Goal: Navigation & Orientation: Find specific page/section

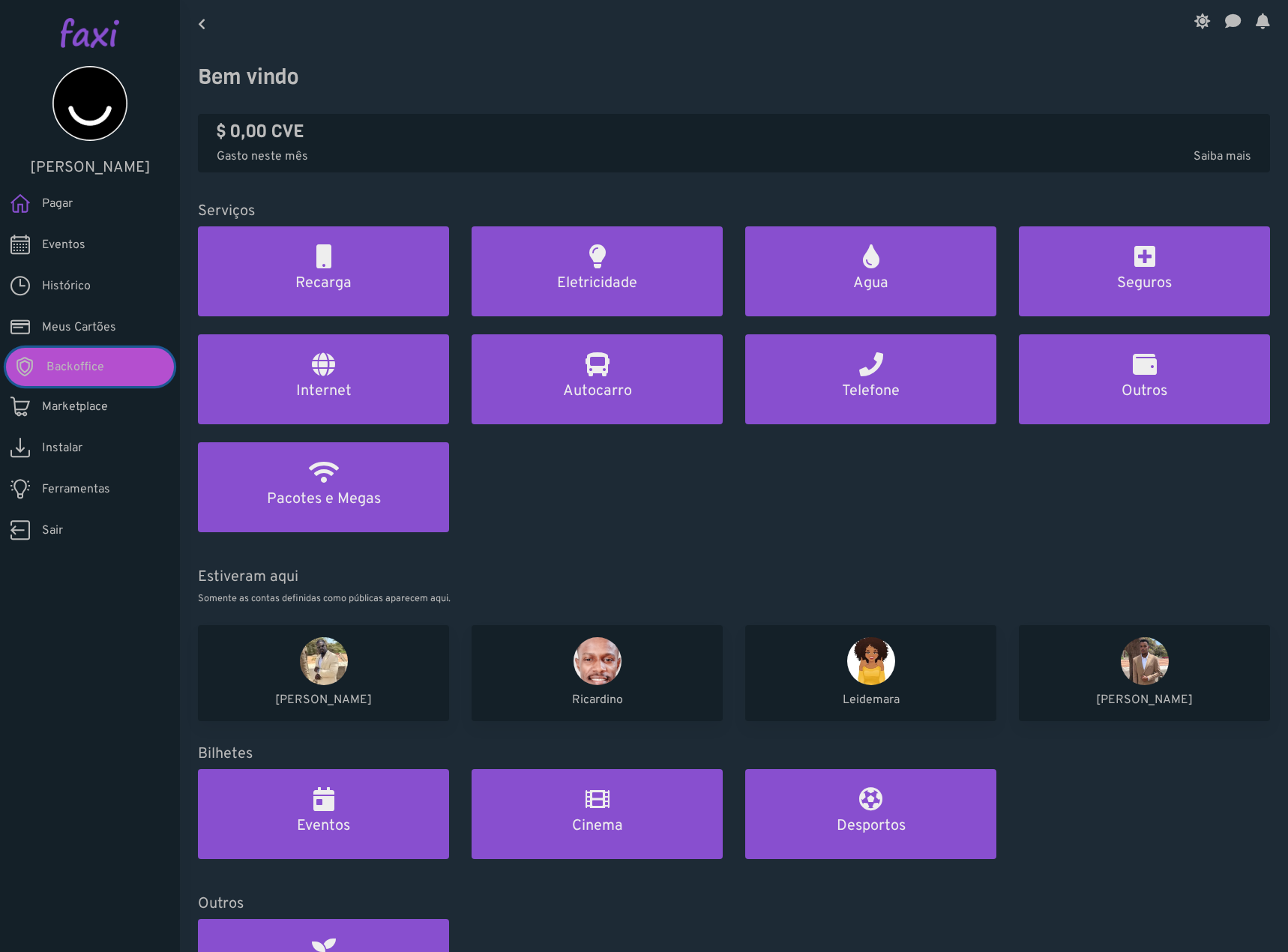
click at [111, 370] on link "Backoffice" at bounding box center [90, 367] width 168 height 38
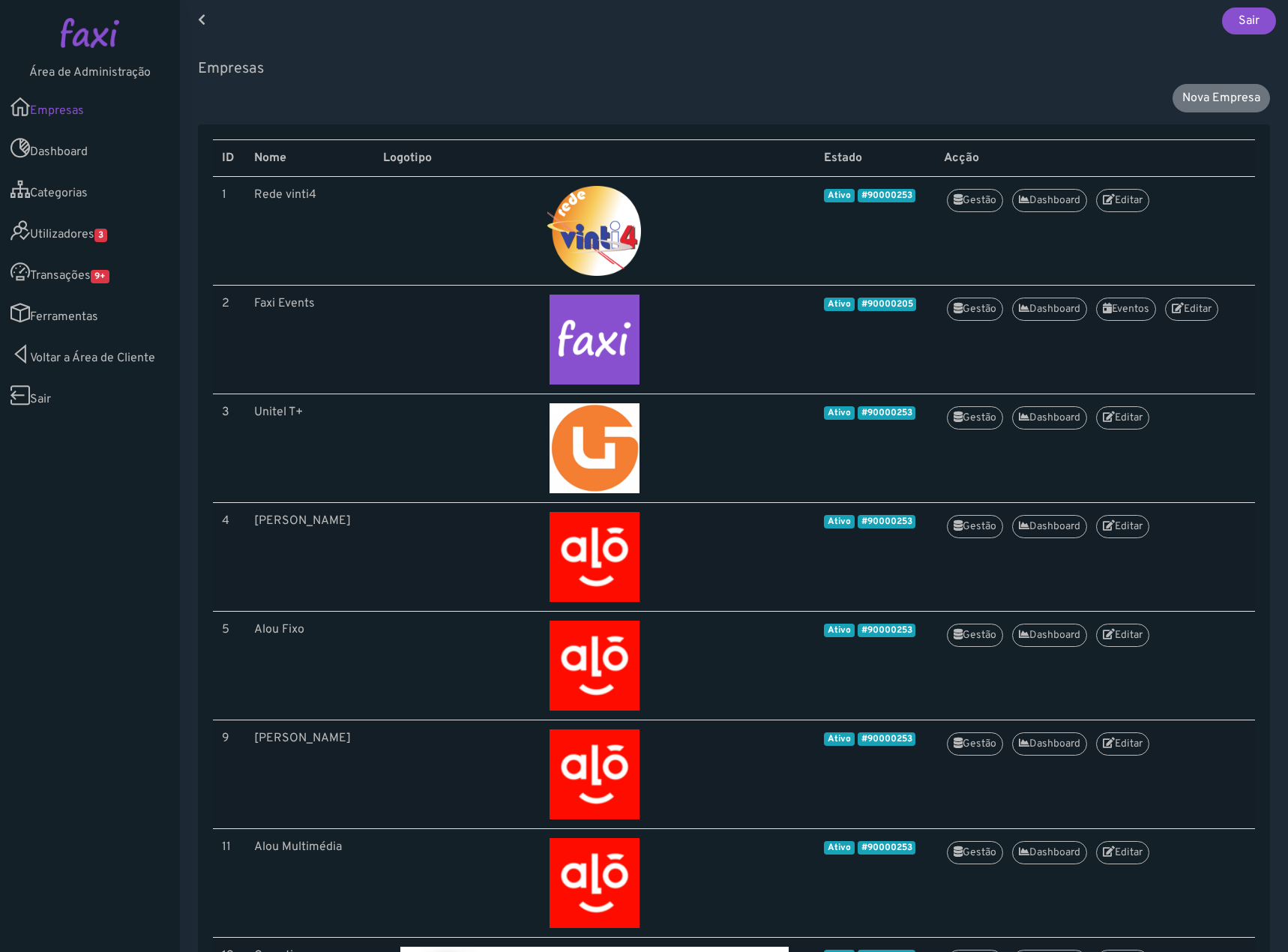
click at [134, 244] on link "Utilizadores 3" at bounding box center [90, 231] width 180 height 41
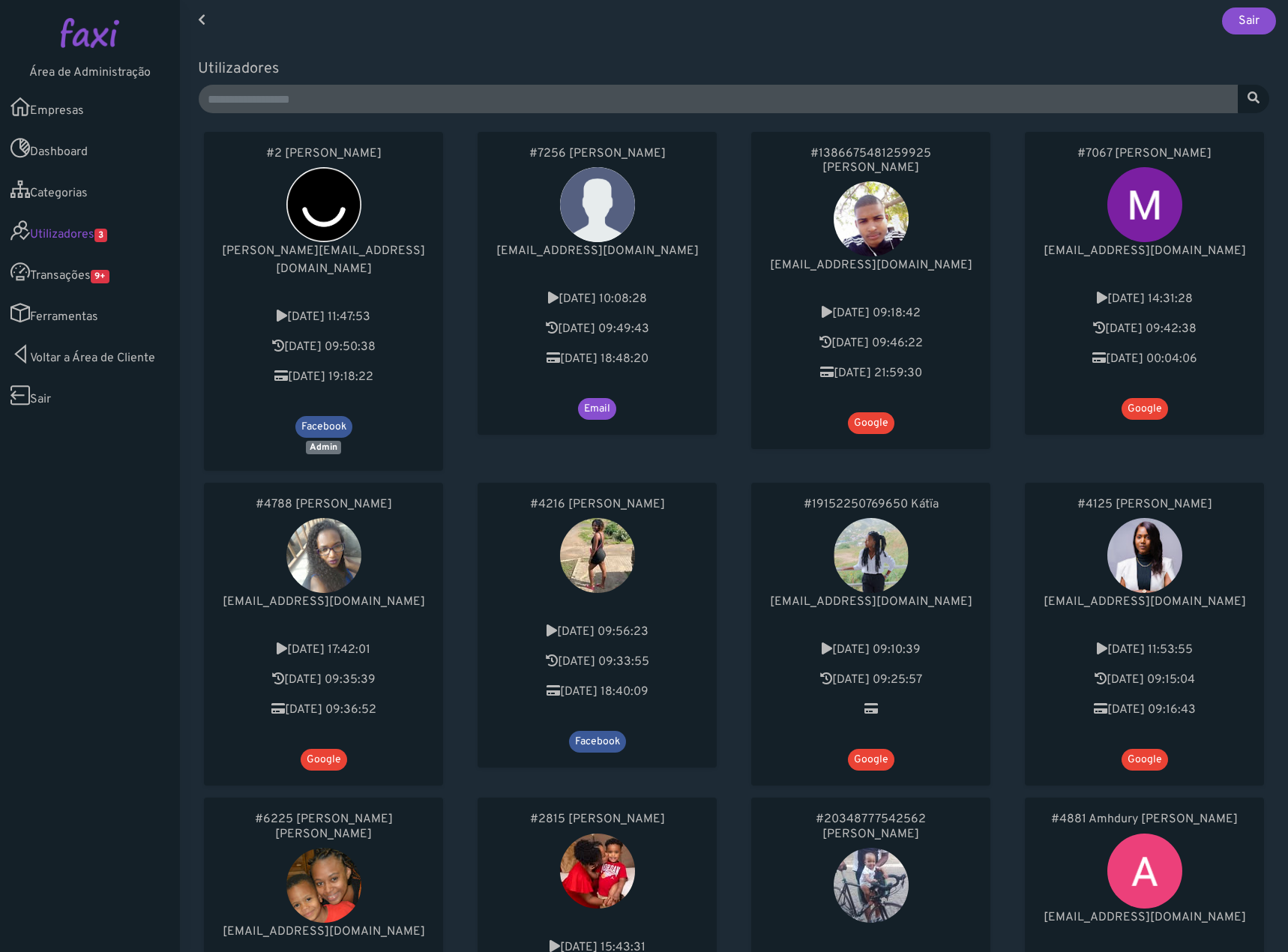
click at [104, 272] on span "9+" at bounding box center [100, 277] width 19 height 14
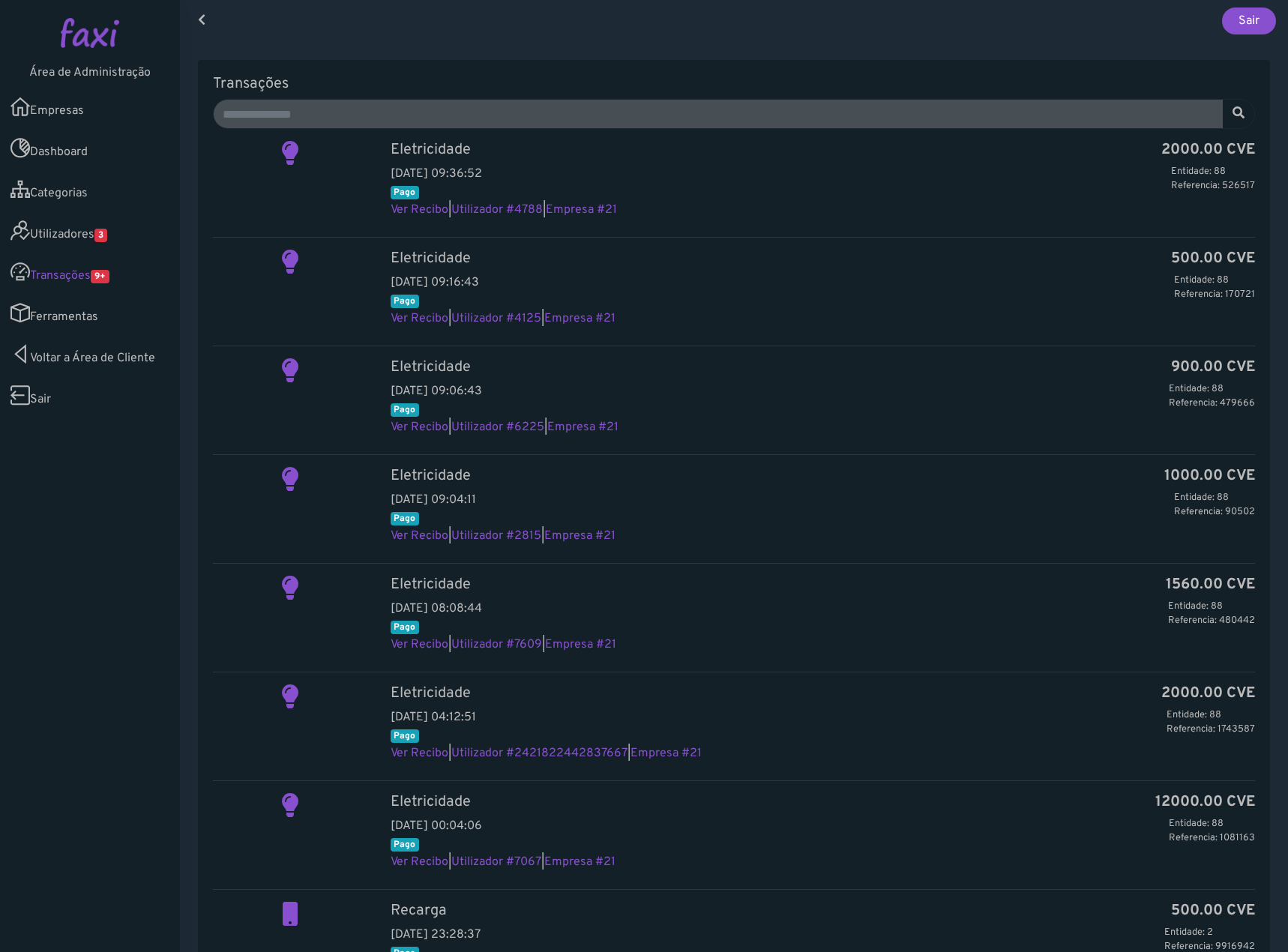
click at [62, 222] on link "Utilizadores 3" at bounding box center [90, 231] width 180 height 41
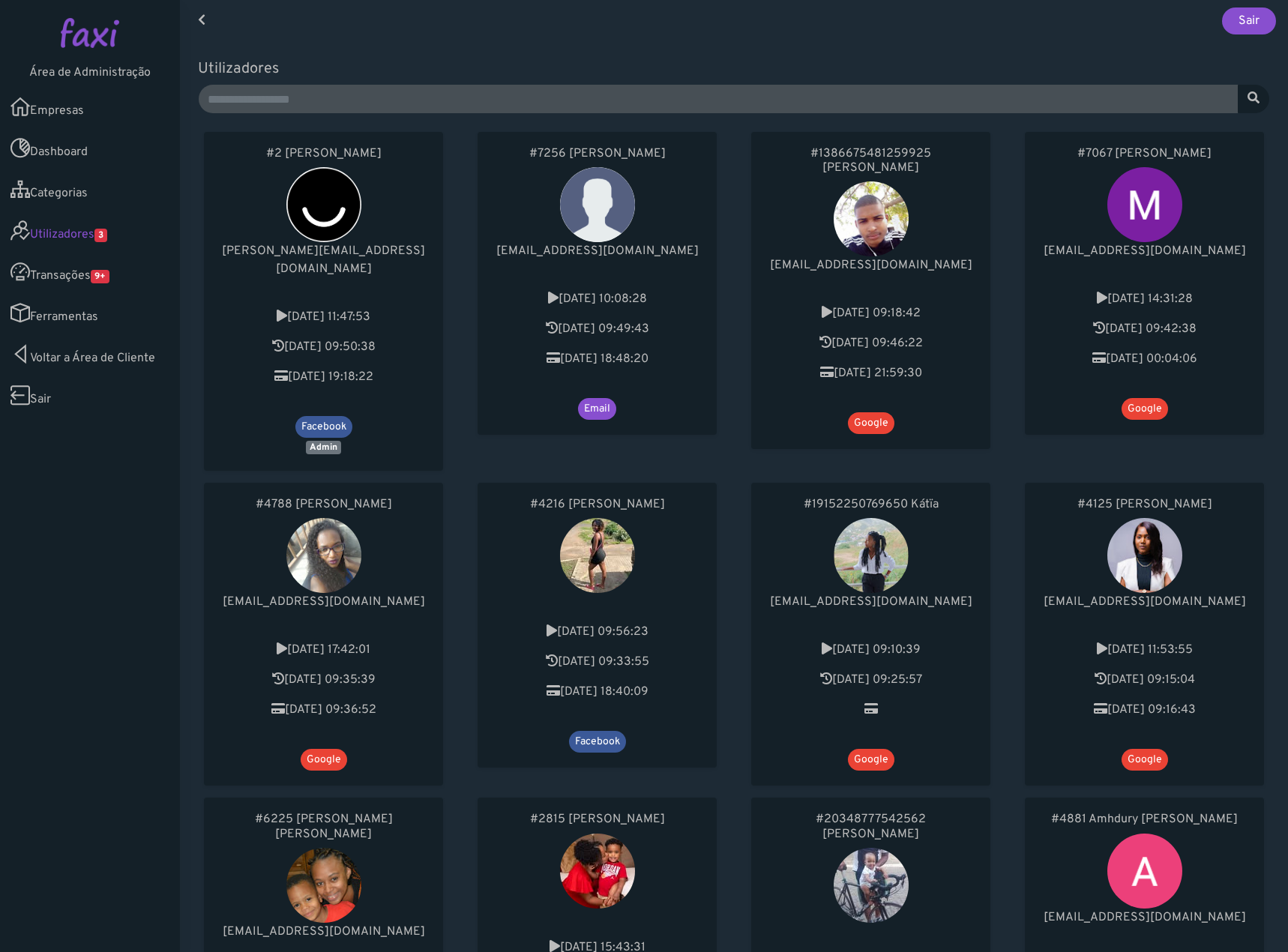
click at [725, 664] on div "#4216 Joseanny Lima 2023-10-01 09:56:23 2025-09-14 09:33:55 2025-09-11 18:40:09…" at bounding box center [597, 634] width 273 height 315
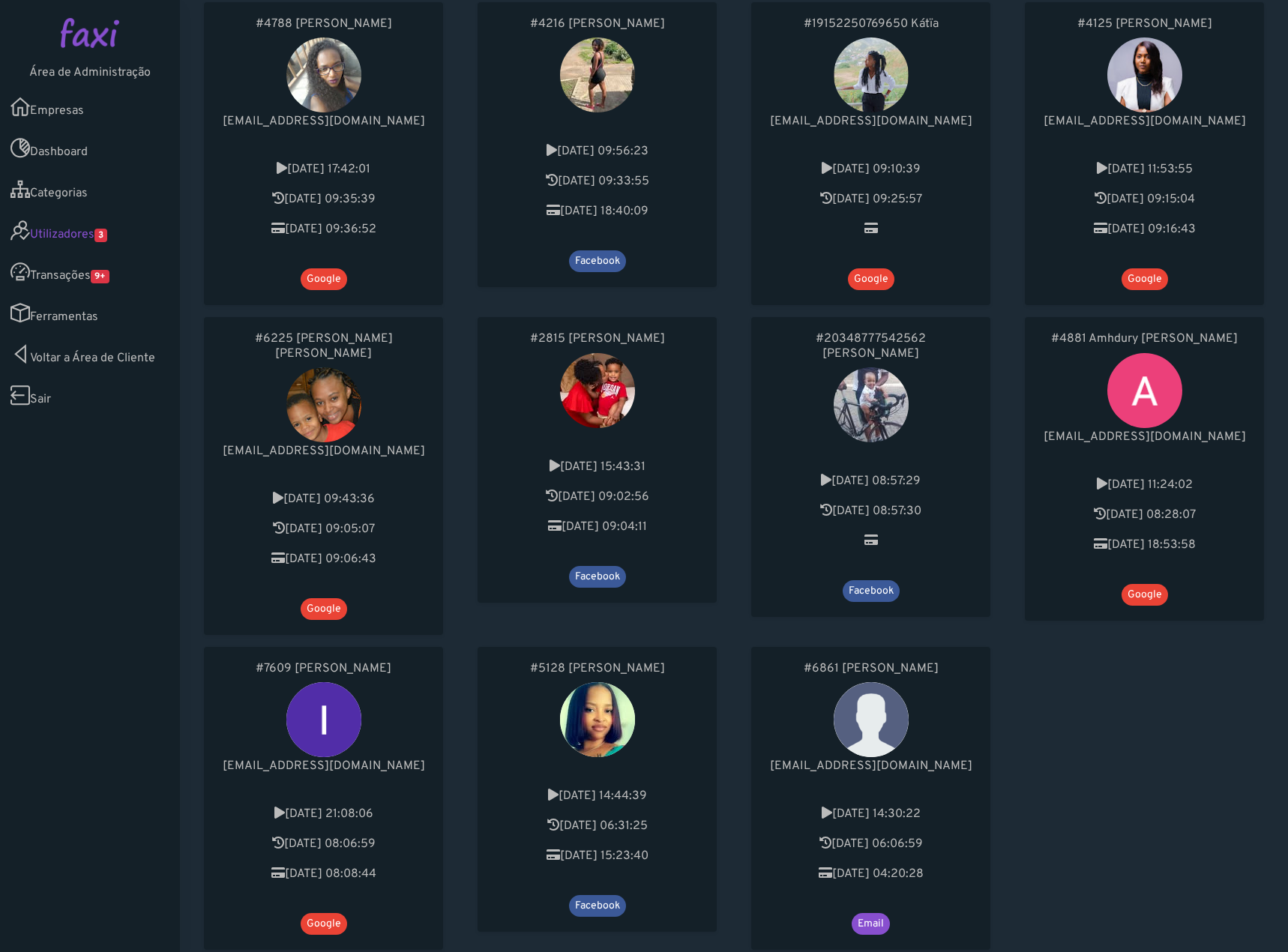
scroll to position [695, 0]
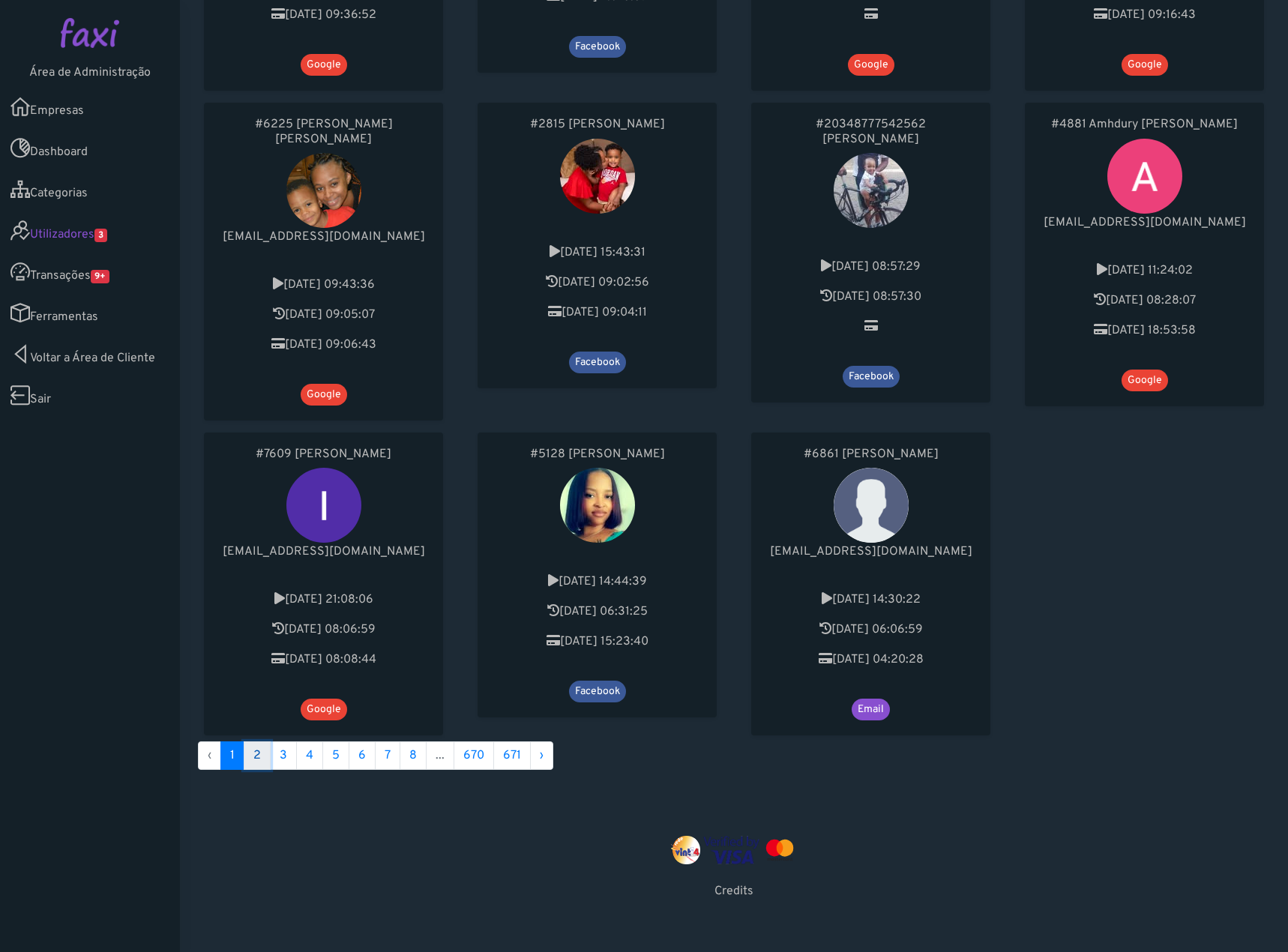
click at [258, 742] on link "2" at bounding box center [257, 756] width 27 height 29
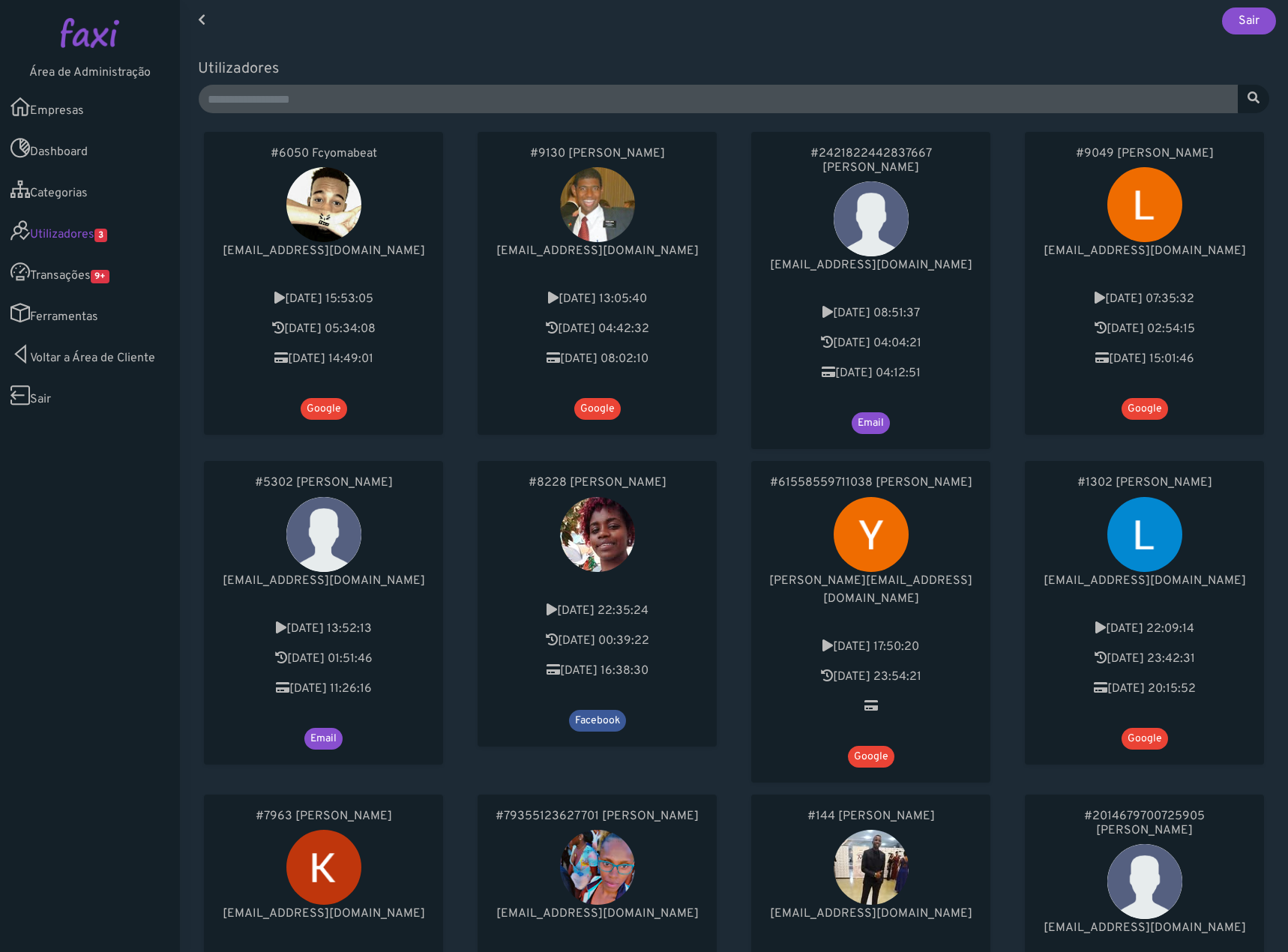
click at [50, 311] on link "Ferramentas" at bounding box center [90, 313] width 180 height 41
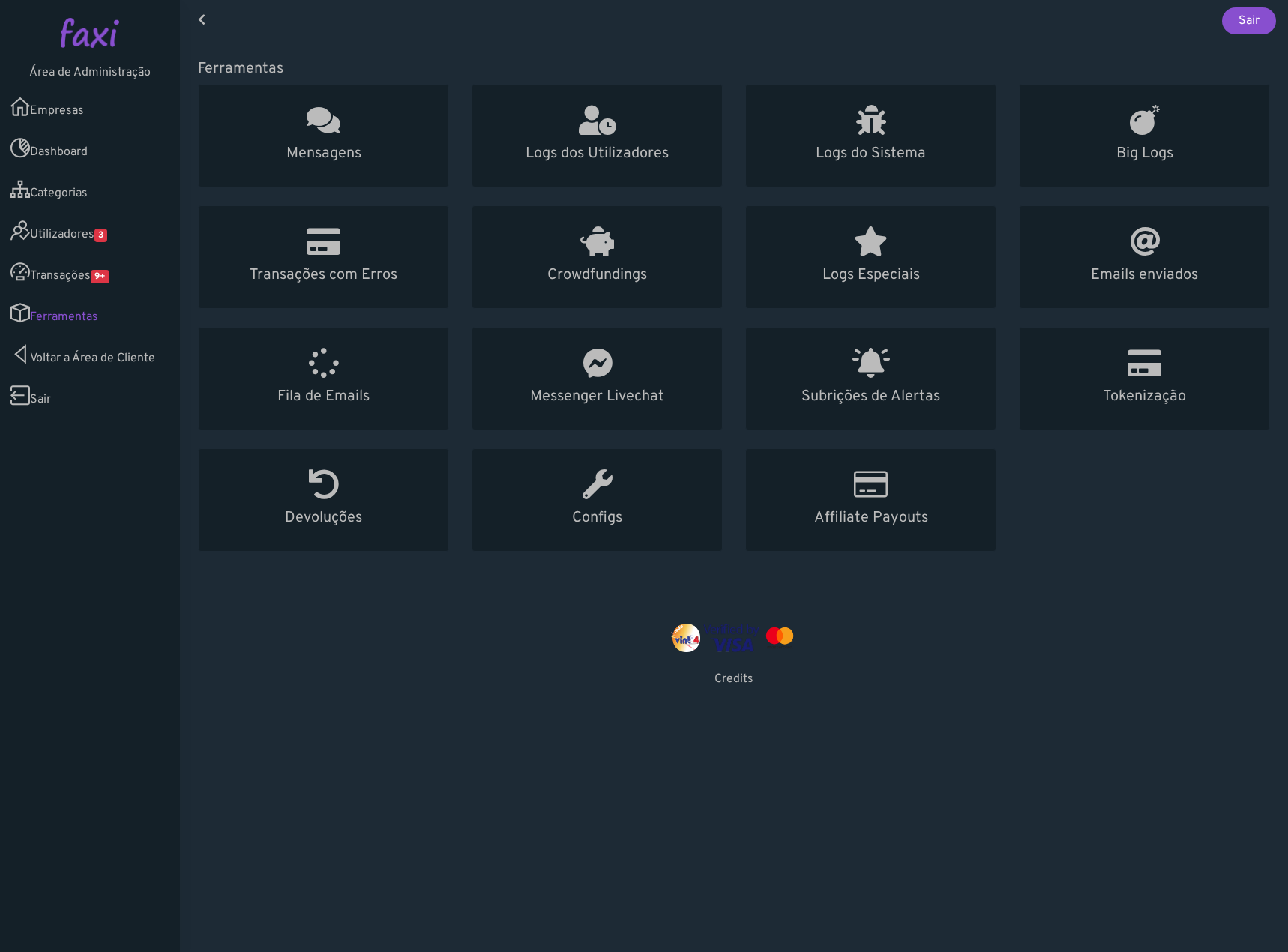
click at [80, 159] on link "Dashboard" at bounding box center [90, 148] width 180 height 41
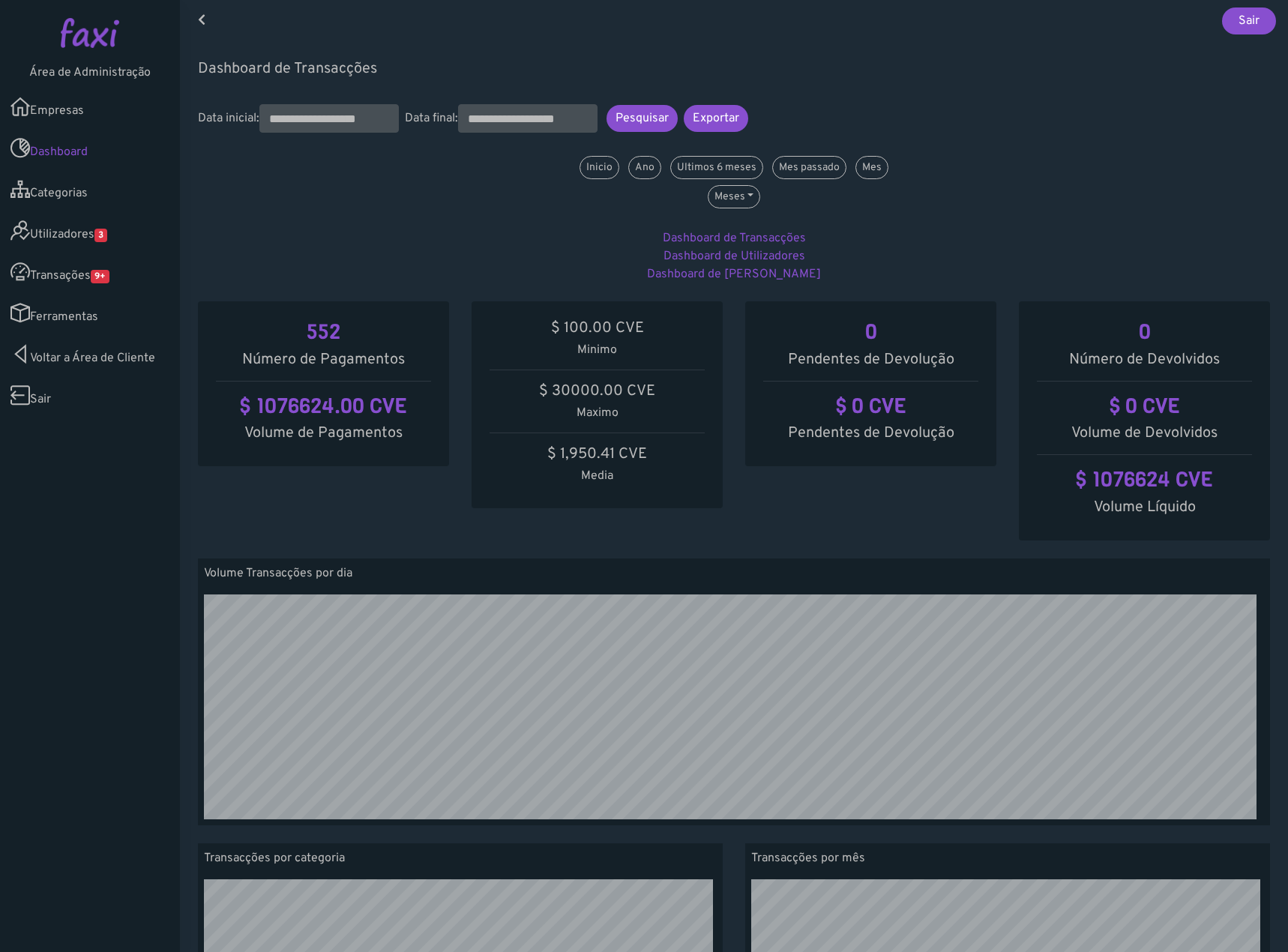
click at [51, 156] on link "Dashboard" at bounding box center [90, 148] width 180 height 41
click at [739, 259] on link "Dashboard de Utilizadores" at bounding box center [734, 257] width 142 height 15
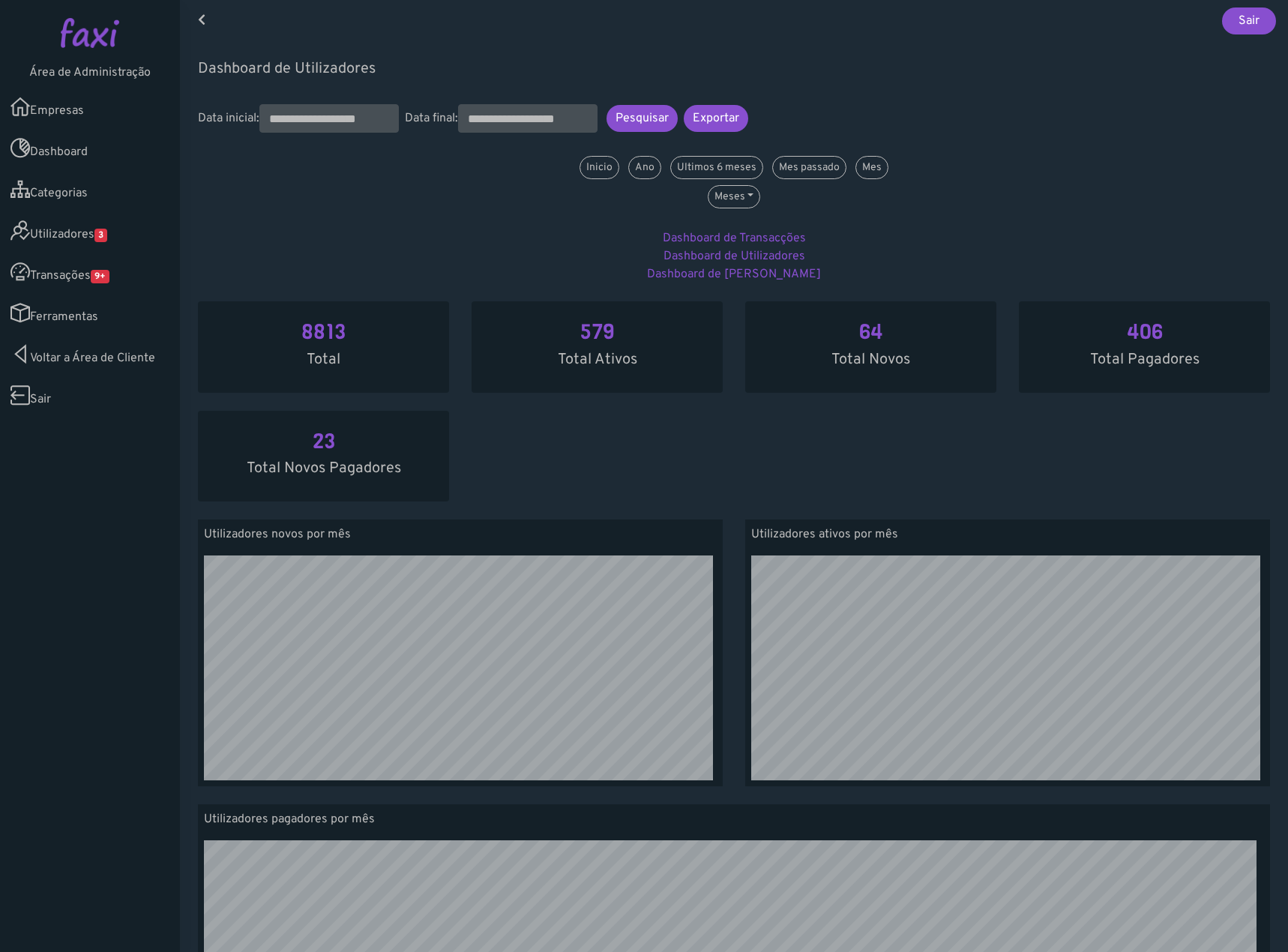
scroll to position [267, 1087]
click at [764, 259] on link "Dashboard de Utilizadores" at bounding box center [734, 257] width 142 height 15
click at [877, 165] on link "Mes" at bounding box center [871, 167] width 33 height 24
click at [877, 163] on link "Mes" at bounding box center [871, 167] width 33 height 24
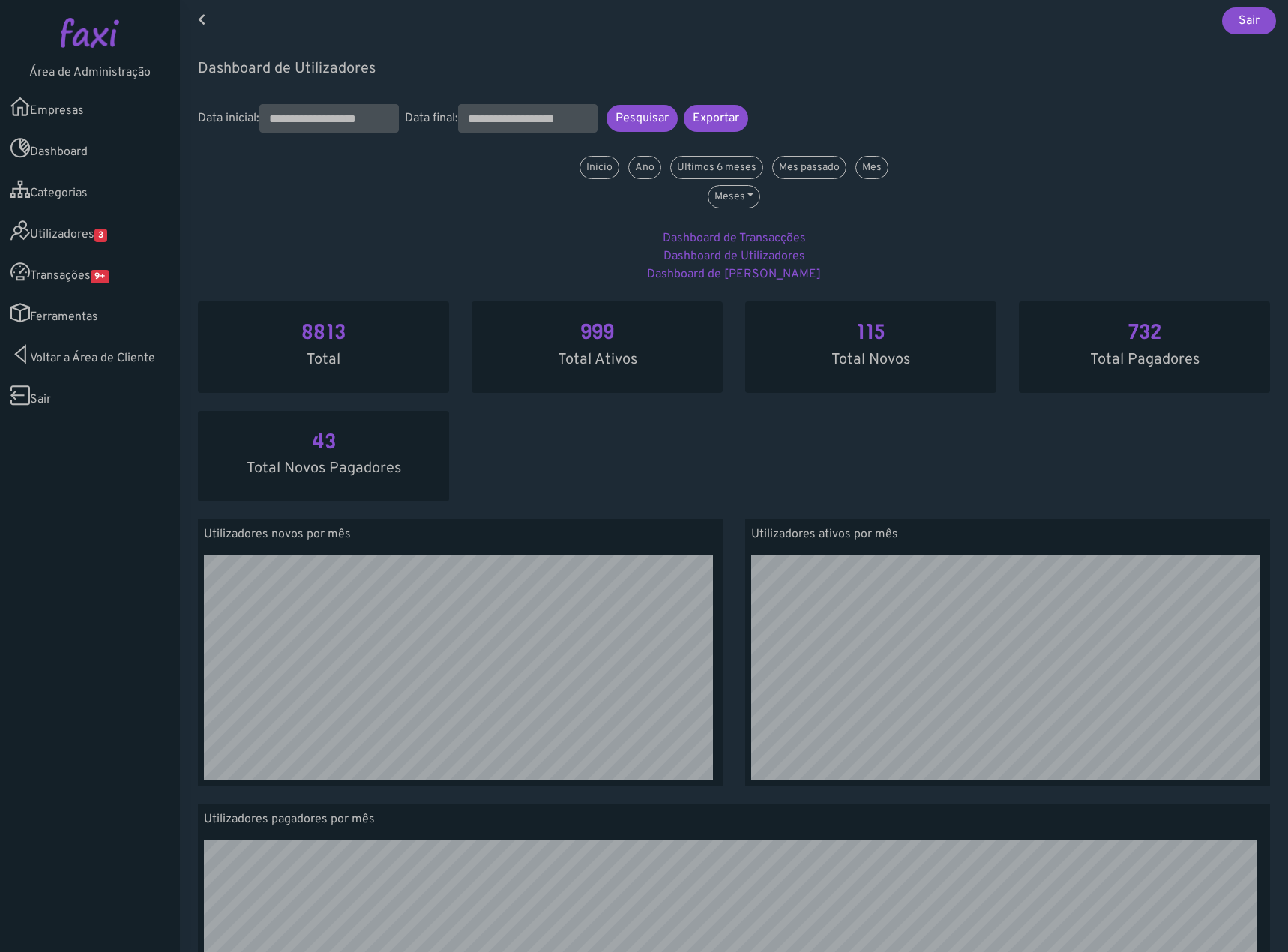
scroll to position [267, 1087]
click at [797, 171] on link "Mes passado" at bounding box center [809, 167] width 74 height 24
click at [868, 159] on link "Mes" at bounding box center [871, 167] width 33 height 24
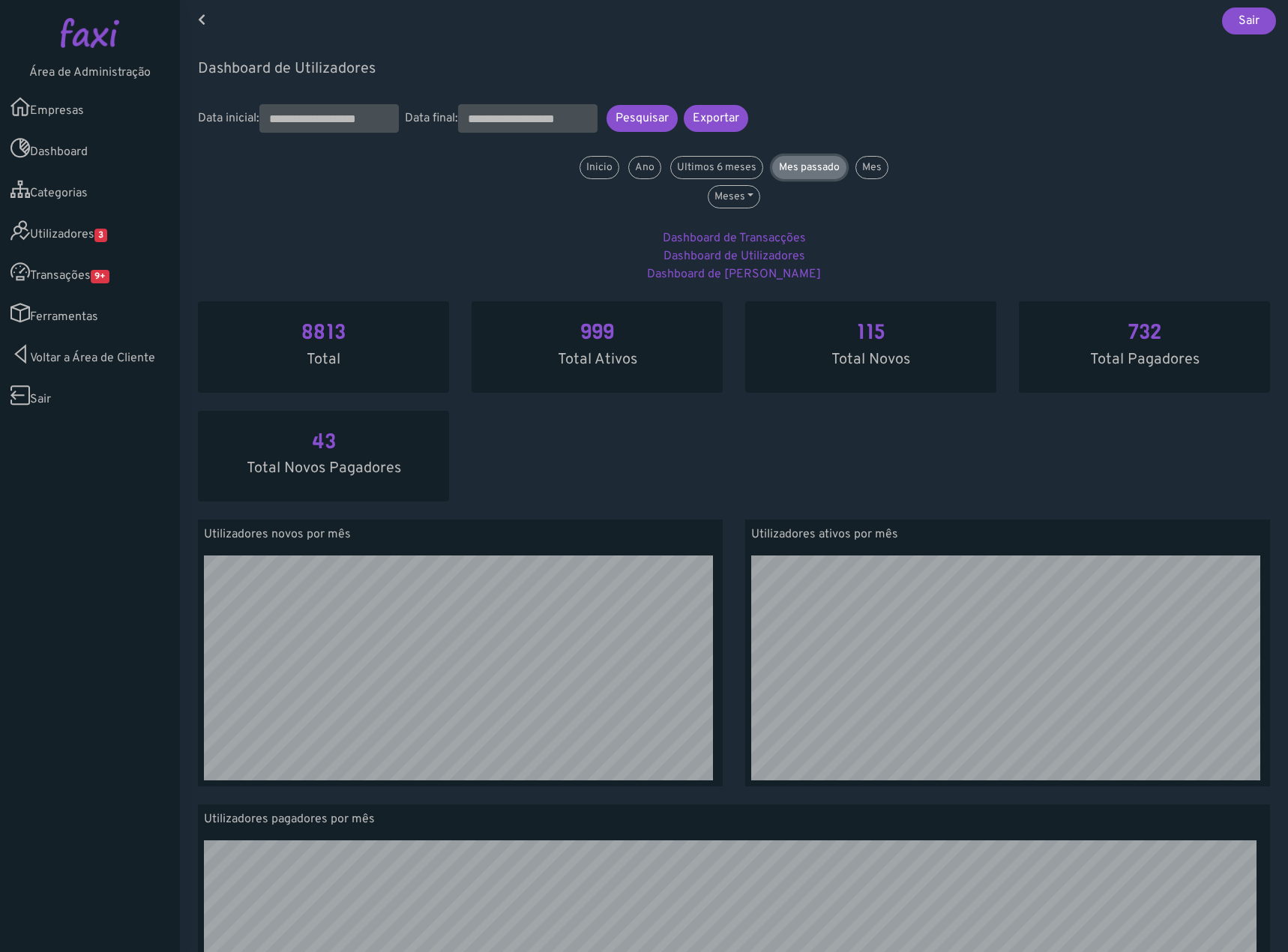
click at [830, 165] on link "Mes passado" at bounding box center [809, 167] width 74 height 24
click at [44, 107] on link "Empresas" at bounding box center [90, 107] width 180 height 41
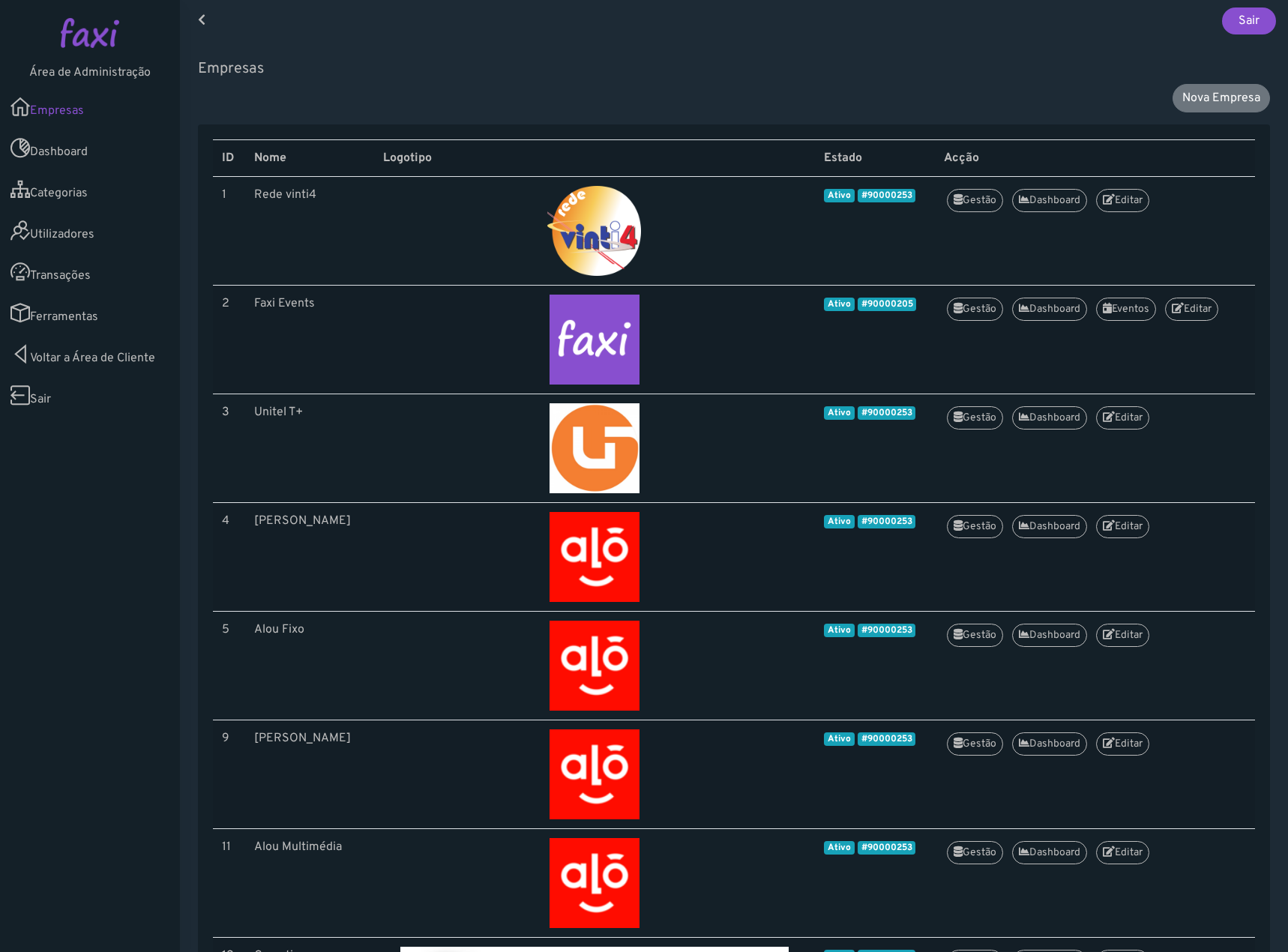
click at [112, 348] on link "Voltar a Área de Cliente" at bounding box center [90, 354] width 180 height 41
